Goal: Information Seeking & Learning: Understand process/instructions

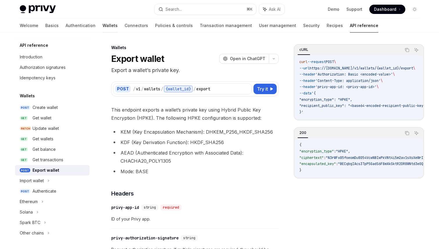
click at [103, 26] on link "Wallets" at bounding box center [110, 26] width 15 height 14
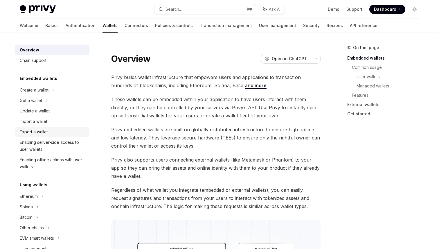
click at [42, 134] on div "Export a wallet" at bounding box center [34, 131] width 28 height 7
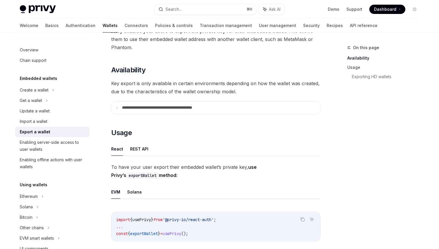
scroll to position [47, 0]
click at [112, 107] on summary "**********" at bounding box center [216, 107] width 209 height 12
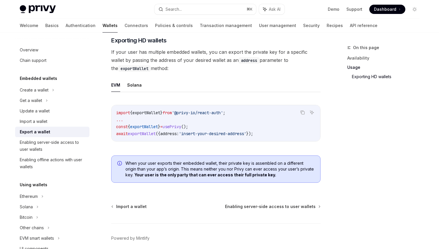
scroll to position [705, 0]
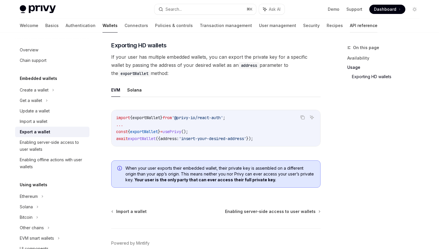
click at [350, 22] on link "API reference" at bounding box center [364, 26] width 28 height 14
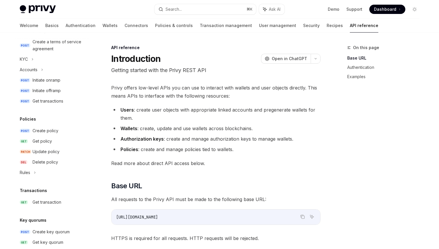
scroll to position [241, 0]
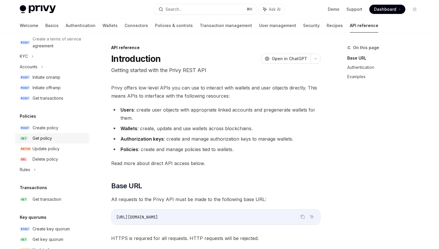
click at [49, 138] on div "Get policy" at bounding box center [42, 138] width 19 height 7
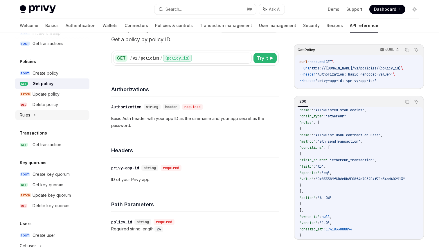
scroll to position [296, 0]
click at [49, 113] on div "Rules" at bounding box center [52, 115] width 74 height 10
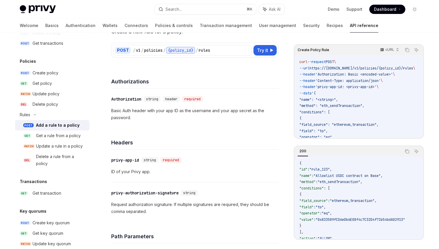
scroll to position [43, 0]
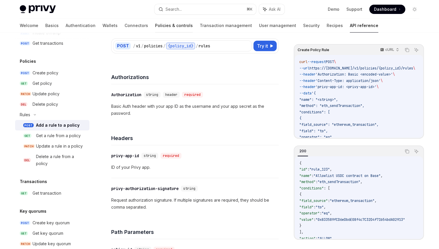
click at [155, 27] on link "Policies & controls" at bounding box center [174, 26] width 38 height 14
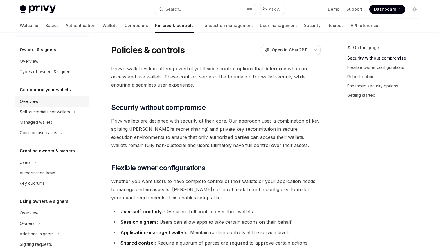
scroll to position [16, 0]
click at [46, 70] on div "Types of owners & signers" at bounding box center [46, 71] width 52 height 7
type textarea "*"
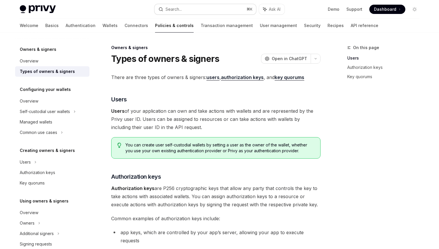
click at [217, 12] on button "Search... ⌘ K" at bounding box center [206, 9] width 102 height 10
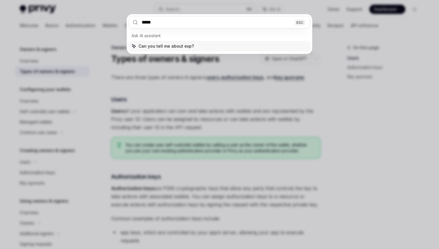
type input "******"
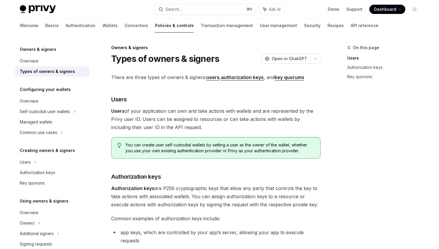
type textarea "*"
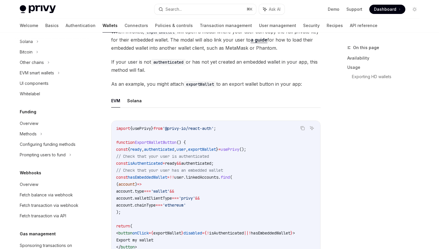
scroll to position [274, 0]
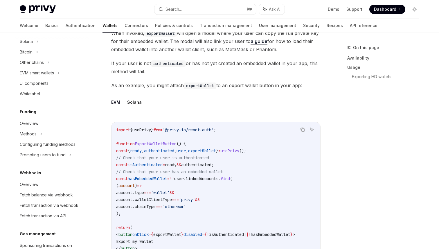
click at [190, 93] on div "To have your user export their embedded wallet’s private key, use Privy’s expor…" at bounding box center [216, 208] width 210 height 547
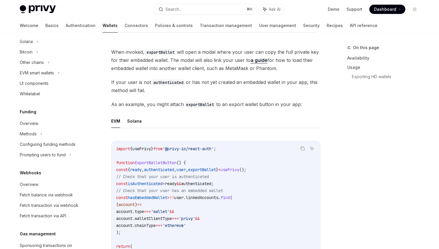
scroll to position [253, 0]
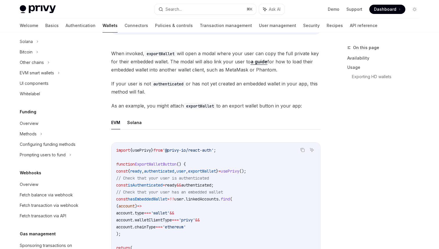
click at [197, 96] on div "To have your user export their embedded wallet’s private key, use Privy’s expor…" at bounding box center [216, 229] width 210 height 547
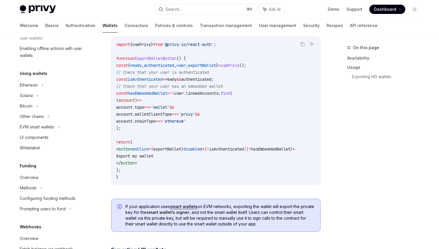
scroll to position [100, 0]
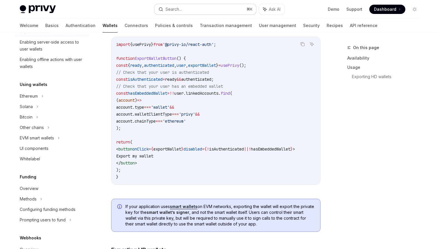
click at [202, 8] on button "Search... ⌘ K" at bounding box center [206, 9] width 102 height 10
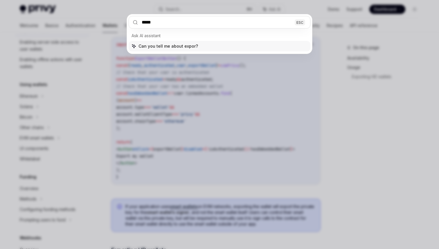
type input "******"
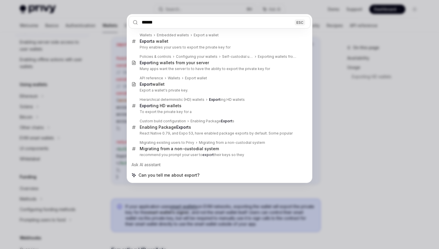
click at [99, 109] on div "****** ESC Wallets Embedded wallets Export a wallet Export a wallet Privy enabl…" at bounding box center [219, 124] width 439 height 249
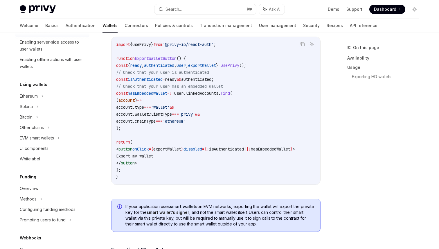
click at [106, 111] on div "**********" at bounding box center [161, 84] width 321 height 798
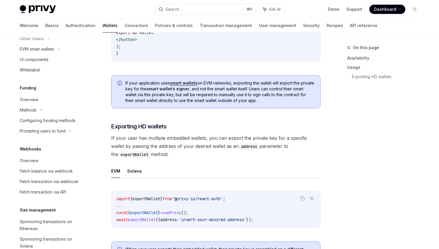
scroll to position [491, 0]
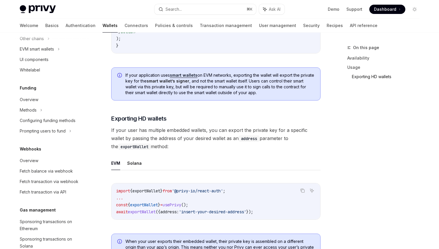
click at [364, 74] on link "Exporting HD wallets" at bounding box center [388, 76] width 72 height 9
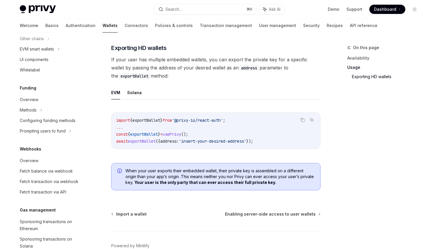
scroll to position [563, 0]
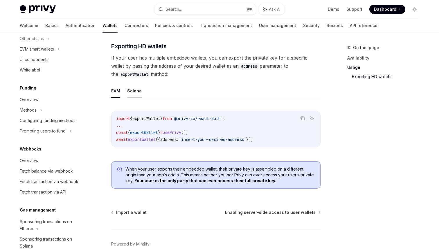
click at [128, 92] on button "Solana" at bounding box center [134, 91] width 15 height 14
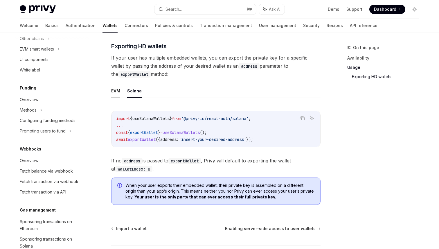
click at [115, 96] on button "EVM" at bounding box center [115, 91] width 9 height 14
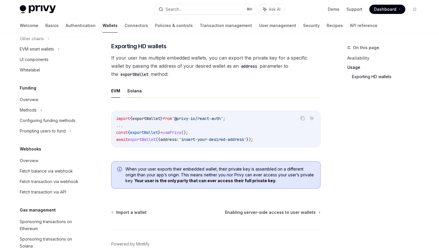
click at [131, 94] on button "Solana" at bounding box center [134, 91] width 15 height 14
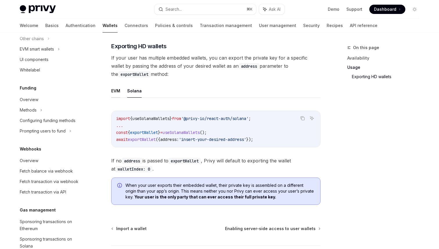
click at [116, 94] on button "EVM" at bounding box center [115, 91] width 9 height 14
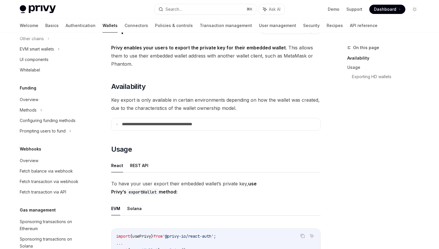
scroll to position [23, 0]
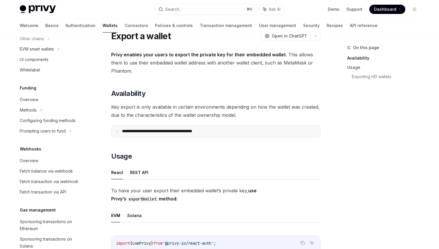
click at [161, 131] on p "**********" at bounding box center [170, 131] width 96 height 5
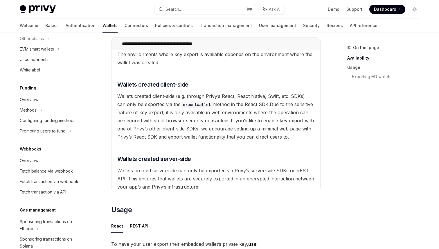
scroll to position [110, 0]
click at [161, 44] on p "**********" at bounding box center [169, 44] width 94 height 5
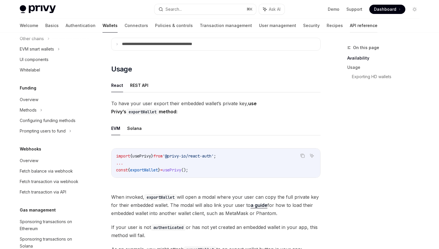
click at [350, 25] on link "API reference" at bounding box center [364, 26] width 28 height 14
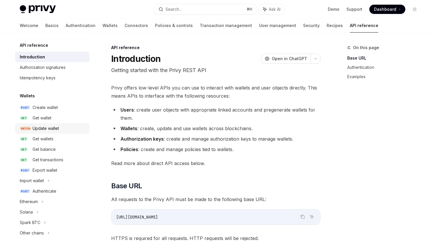
click at [54, 130] on div "Update wallet" at bounding box center [46, 128] width 26 height 7
type textarea "*"
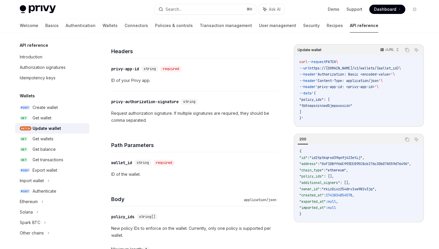
scroll to position [132, 0]
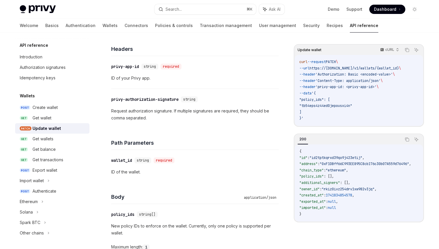
click at [111, 103] on div "​ privy-authorization-signature string Request authorization signature. If mult…" at bounding box center [195, 109] width 168 height 40
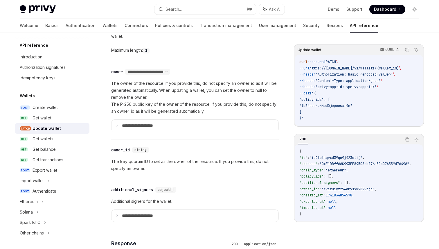
scroll to position [332, 0]
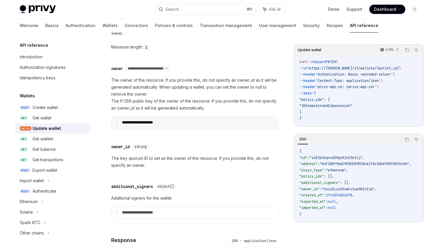
click at [138, 122] on p "**********" at bounding box center [142, 122] width 40 height 5
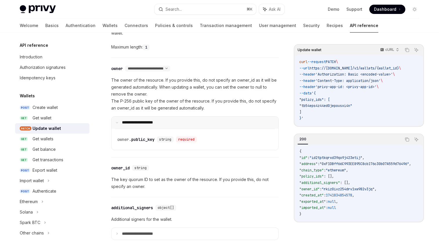
click at [138, 122] on p "**********" at bounding box center [141, 122] width 39 height 5
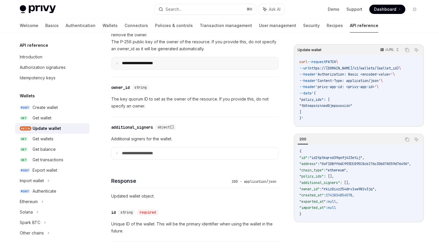
scroll to position [393, 0]
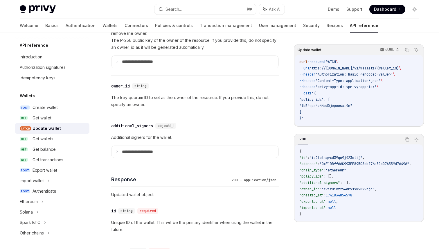
click at [111, 108] on div "​ owner_id string The key quorum ID to set as the owner of the resource. If you…" at bounding box center [195, 96] width 168 height 40
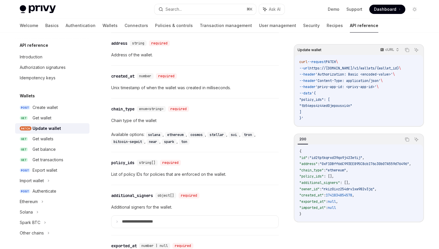
scroll to position [564, 0]
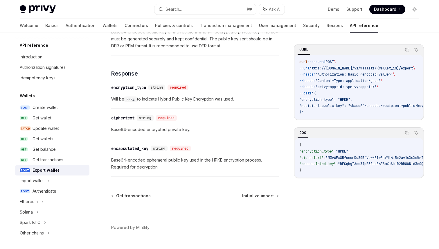
scroll to position [375, 0]
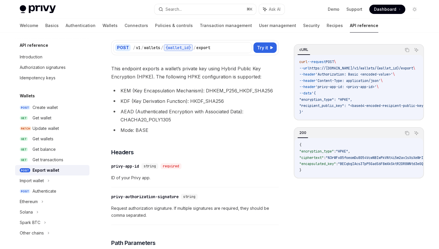
scroll to position [40, 0]
